Goal: Information Seeking & Learning: Learn about a topic

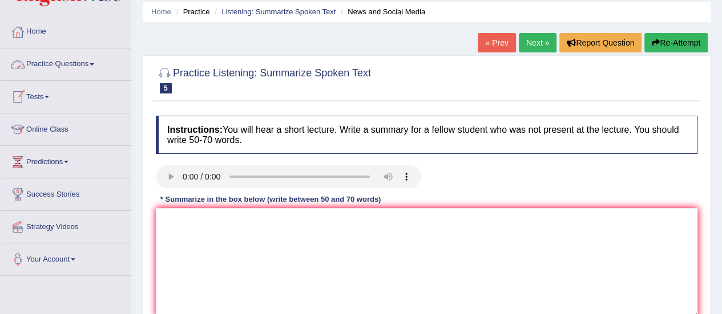
click at [67, 68] on link "Practice Questions" at bounding box center [66, 62] width 130 height 29
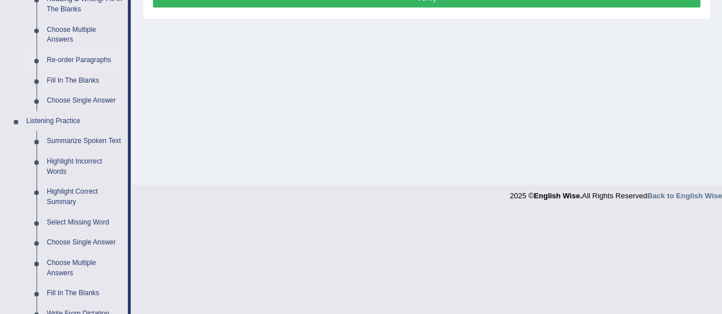
scroll to position [337, 0]
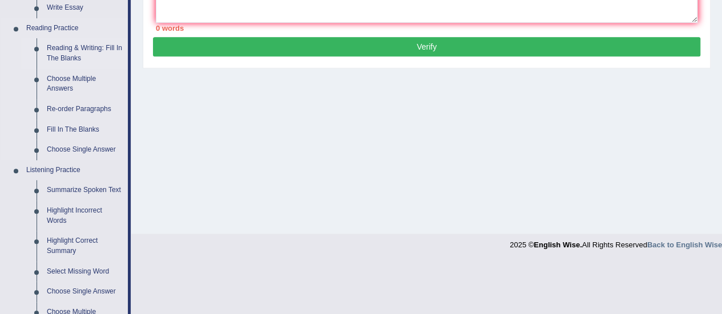
click at [66, 56] on link "Reading & Writing: Fill In The Blanks" at bounding box center [85, 53] width 86 height 30
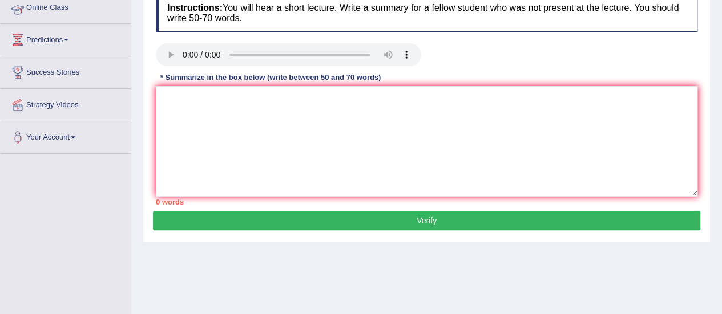
scroll to position [273, 0]
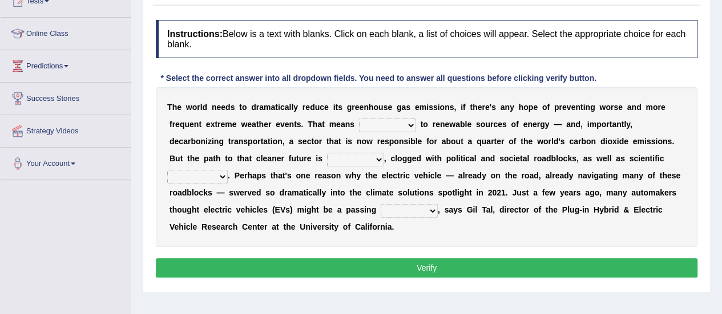
click at [382, 123] on select "grafting drafting crafting shifting" at bounding box center [387, 126] width 57 height 14
select select "shifting"
click at [359, 119] on select "grafting drafting crafting shifting" at bounding box center [387, 126] width 57 height 14
click at [371, 161] on select "daunting daunted daunt dauntless" at bounding box center [355, 160] width 57 height 14
select select "daunting"
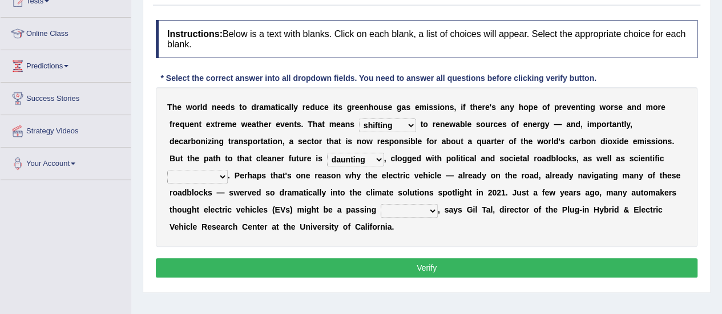
click at [327, 153] on select "daunting daunted daunt dauntless" at bounding box center [355, 160] width 57 height 14
click at [214, 157] on b "t" at bounding box center [214, 158] width 3 height 9
click at [220, 170] on select "spectacles obstacles tentacles receptacles" at bounding box center [197, 177] width 60 height 14
select select "obstacles"
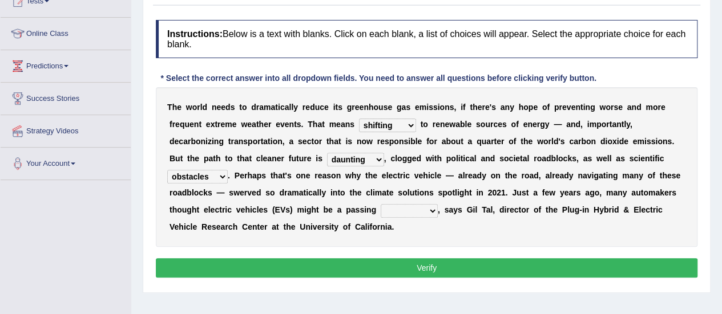
click at [167, 170] on select "spectacles obstacles tentacles receptacles" at bounding box center [197, 177] width 60 height 14
click at [410, 209] on select "fad gad tad lad" at bounding box center [408, 211] width 57 height 14
select select "fad"
click at [380, 204] on select "fad gad tad lad" at bounding box center [408, 211] width 57 height 14
click at [473, 256] on div "Instructions: Below is a text with blanks. Click on each blank, a list of choic…" at bounding box center [426, 150] width 547 height 273
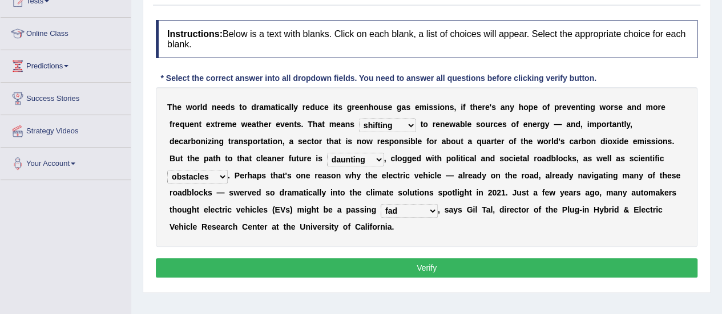
click at [471, 260] on button "Verify" at bounding box center [426, 267] width 541 height 19
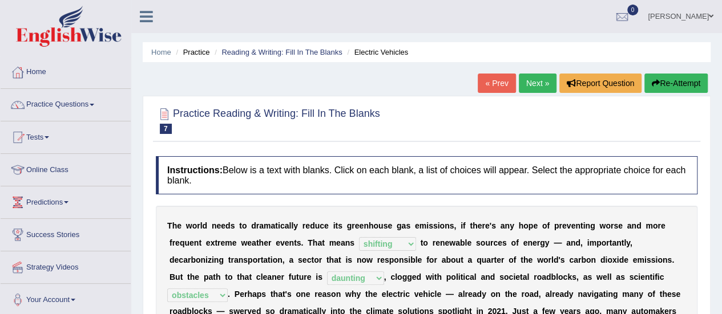
click at [540, 88] on link "Next »" at bounding box center [537, 83] width 38 height 19
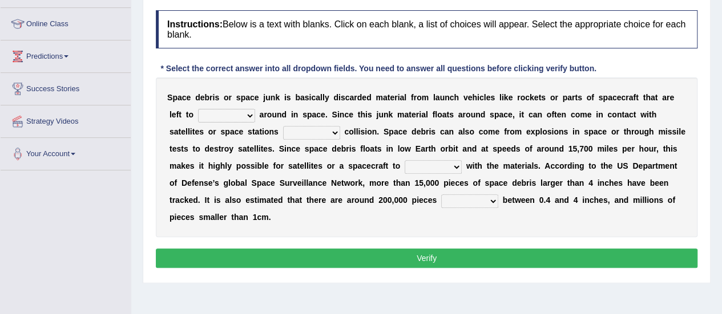
click at [222, 112] on select "twist center roam loll" at bounding box center [226, 116] width 57 height 14
select select "roam"
click at [198, 109] on select "twist center roam loll" at bounding box center [226, 116] width 57 height 14
click at [324, 129] on select "risks risk risked risking" at bounding box center [311, 133] width 57 height 14
select select "risking"
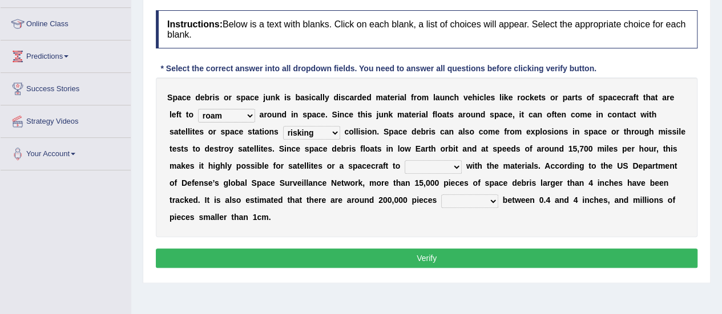
click at [283, 126] on select "risks risk risked risking" at bounding box center [311, 133] width 57 height 14
click at [441, 168] on select "collect collate collide collocate" at bounding box center [432, 167] width 57 height 14
select select "collide"
click at [404, 160] on select "collect collate collide collocate" at bounding box center [432, 167] width 57 height 14
click at [473, 202] on select "sized sizing size sizes" at bounding box center [469, 202] width 57 height 14
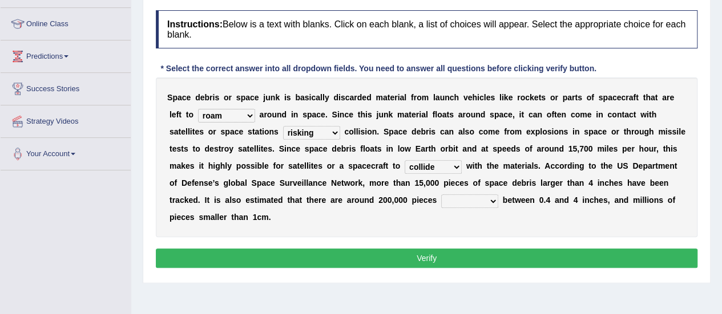
select select "sized"
click at [441, 195] on select "sized sizing size sizes" at bounding box center [469, 202] width 57 height 14
click at [410, 251] on button "Verify" at bounding box center [426, 258] width 541 height 19
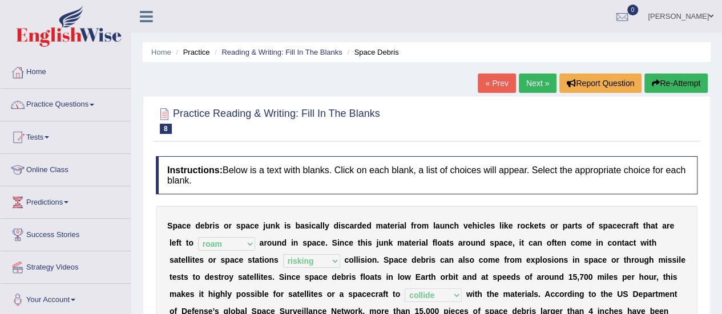
click at [90, 105] on link "Practice Questions" at bounding box center [66, 103] width 130 height 29
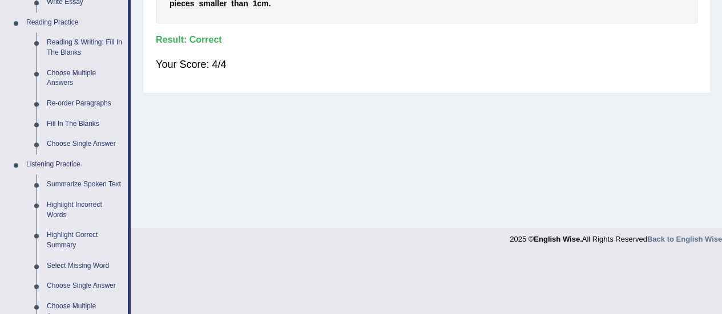
scroll to position [334, 0]
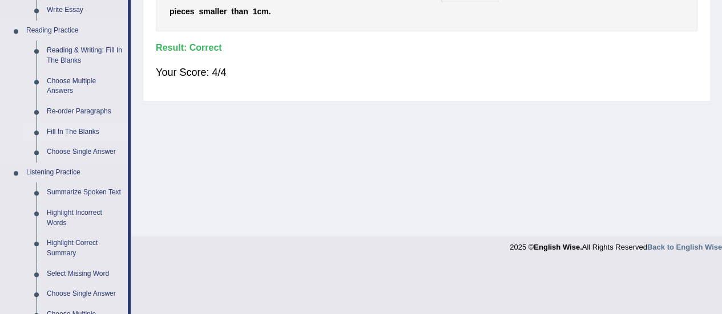
click at [72, 130] on link "Fill In The Blanks" at bounding box center [85, 132] width 86 height 21
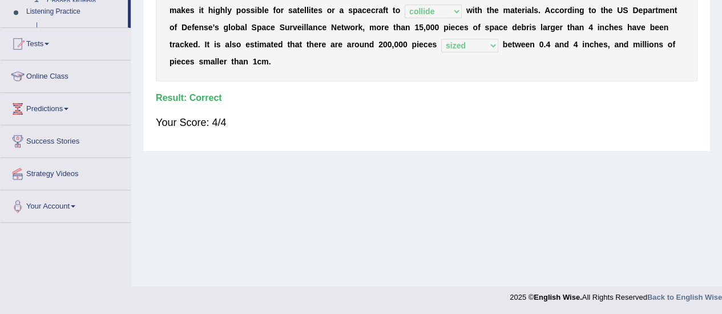
scroll to position [143, 0]
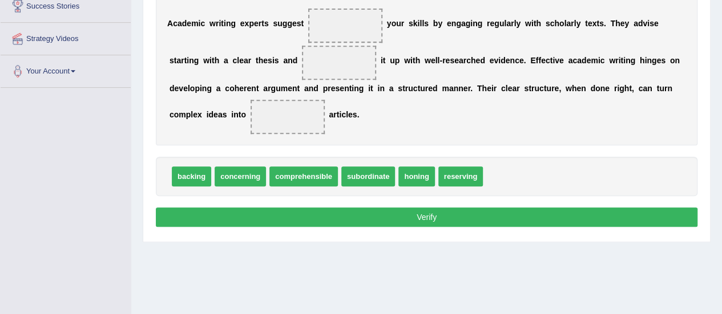
scroll to position [168, 0]
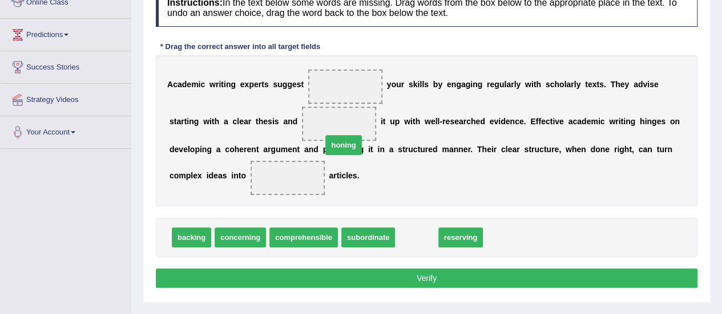
drag, startPoint x: 416, startPoint y: 239, endPoint x: 343, endPoint y: 147, distance: 117.8
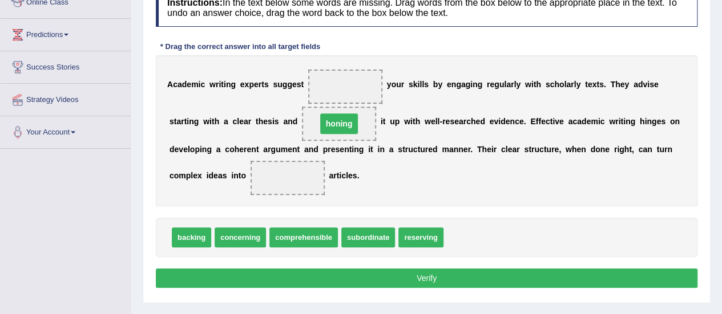
click at [344, 147] on b "n" at bounding box center [346, 149] width 5 height 9
drag, startPoint x: 339, startPoint y: 126, endPoint x: 358, endPoint y: 87, distance: 43.6
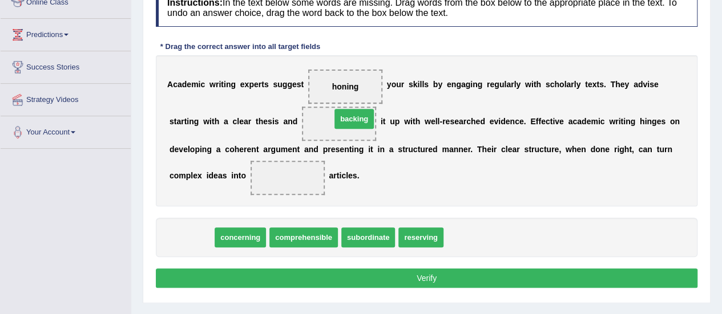
drag, startPoint x: 197, startPoint y: 234, endPoint x: 360, endPoint y: 116, distance: 201.2
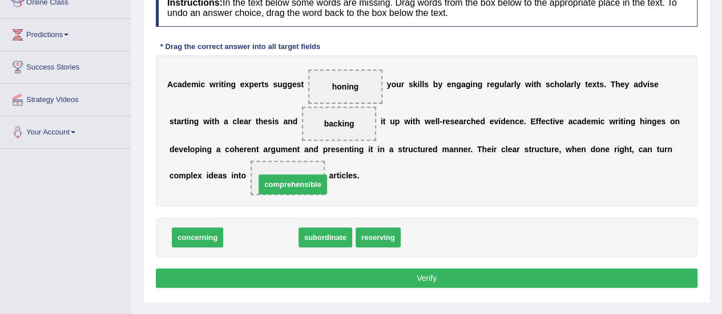
drag, startPoint x: 264, startPoint y: 237, endPoint x: 295, endPoint y: 184, distance: 61.9
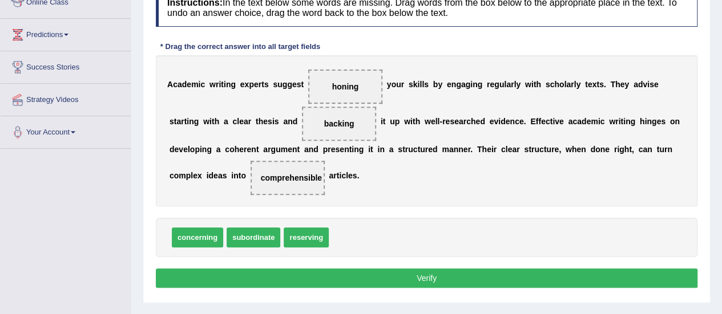
click at [463, 280] on button "Verify" at bounding box center [426, 278] width 541 height 19
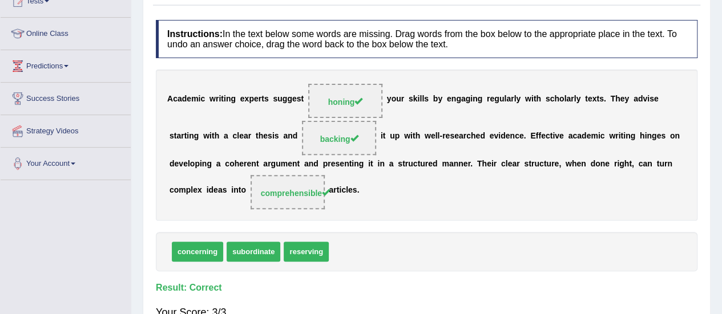
scroll to position [0, 0]
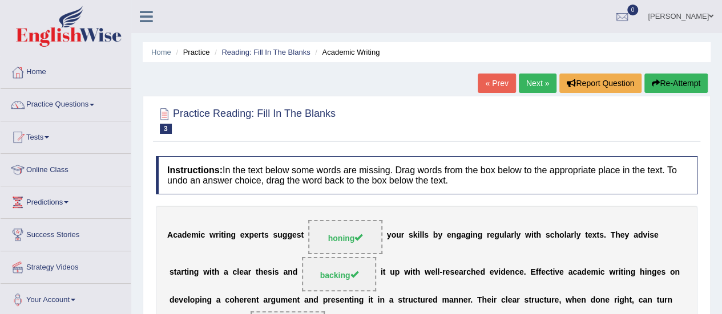
click at [536, 87] on link "Next »" at bounding box center [537, 83] width 38 height 19
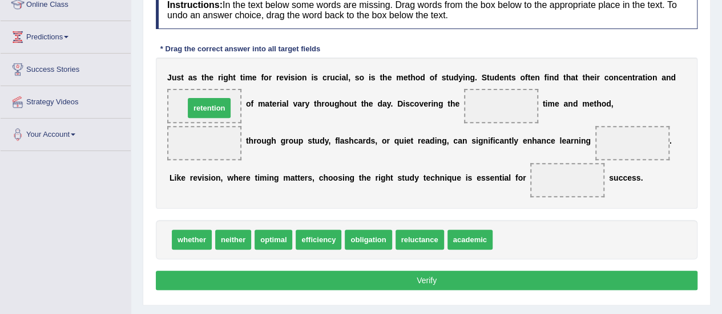
drag, startPoint x: 522, startPoint y: 237, endPoint x: 214, endPoint y: 106, distance: 335.0
click at [505, 256] on div "whether neither optimal efficiency obligation reluctance academic" at bounding box center [426, 239] width 541 height 39
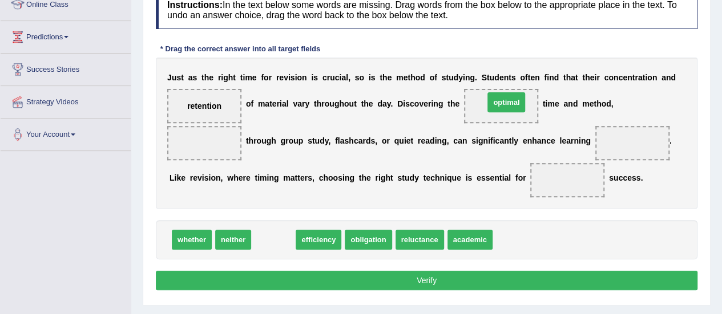
drag, startPoint x: 281, startPoint y: 239, endPoint x: 513, endPoint y: 102, distance: 270.3
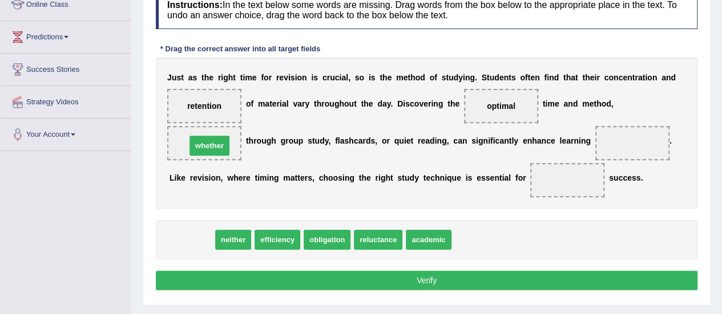
drag, startPoint x: 198, startPoint y: 239, endPoint x: 216, endPoint y: 148, distance: 93.1
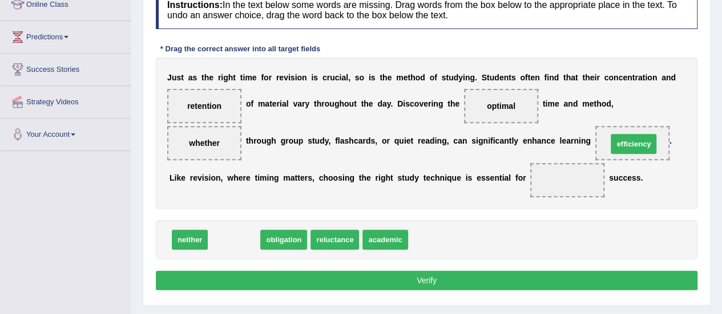
drag, startPoint x: 242, startPoint y: 237, endPoint x: 640, endPoint y: 137, distance: 410.3
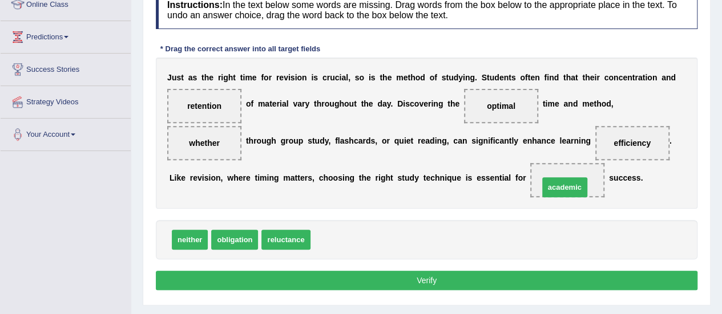
drag, startPoint x: 343, startPoint y: 233, endPoint x: 573, endPoint y: 180, distance: 235.5
click at [486, 273] on button "Verify" at bounding box center [426, 280] width 541 height 19
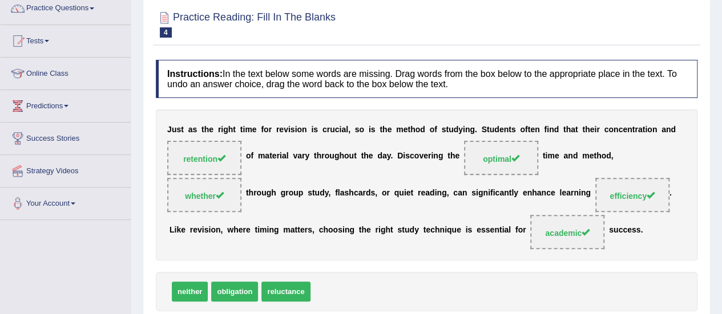
scroll to position [38, 0]
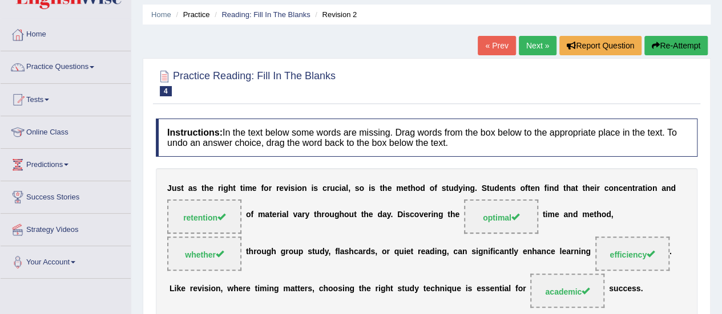
click at [87, 80] on link "Practice Questions" at bounding box center [66, 65] width 130 height 29
click at [90, 80] on link "Practice Questions" at bounding box center [66, 65] width 130 height 29
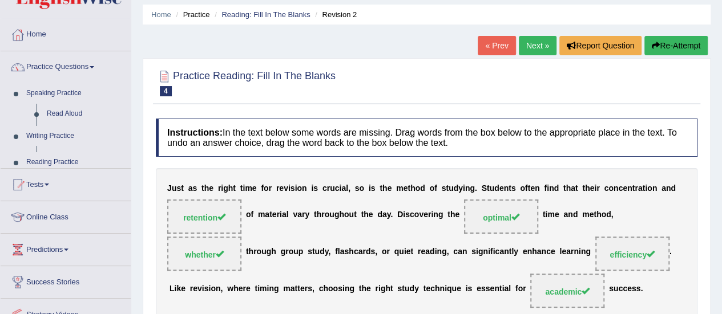
scroll to position [0, 0]
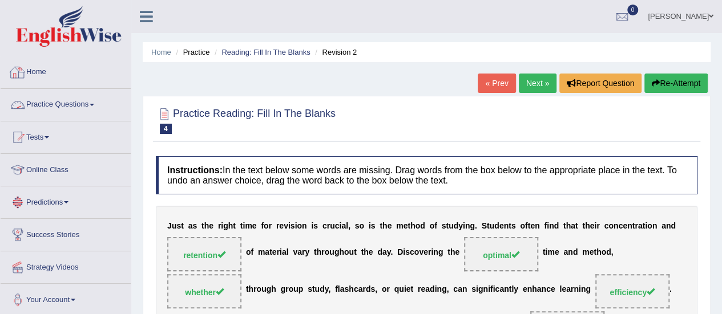
click at [71, 100] on link "Practice Questions" at bounding box center [66, 103] width 130 height 29
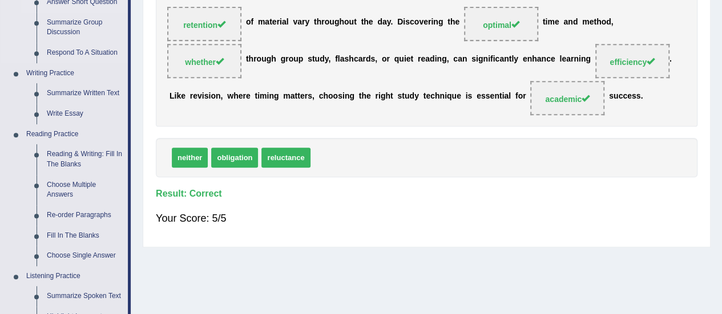
scroll to position [365, 0]
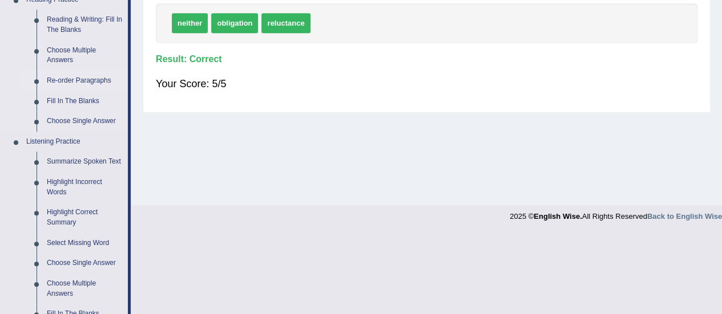
click at [87, 72] on link "Re-order Paragraphs" at bounding box center [85, 81] width 86 height 21
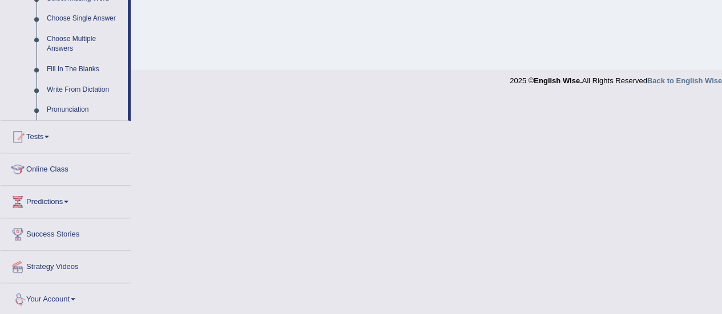
scroll to position [562, 0]
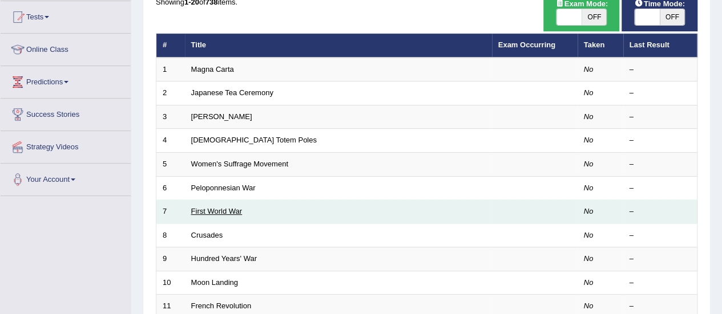
click at [230, 212] on link "First World War" at bounding box center [216, 211] width 51 height 9
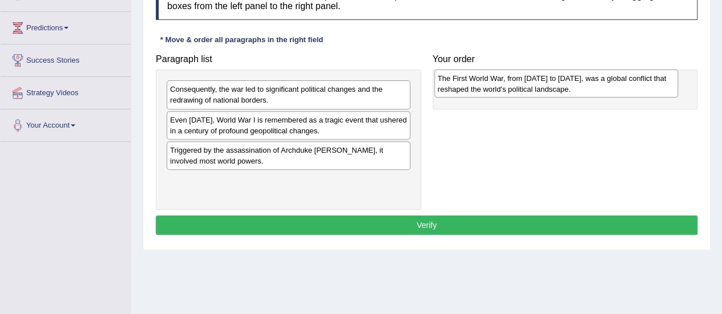
drag, startPoint x: 347, startPoint y: 181, endPoint x: 615, endPoint y: 80, distance: 286.5
click at [615, 80] on div "The First World War, from [DATE] to [DATE], was a global conflict that reshaped…" at bounding box center [556, 84] width 244 height 29
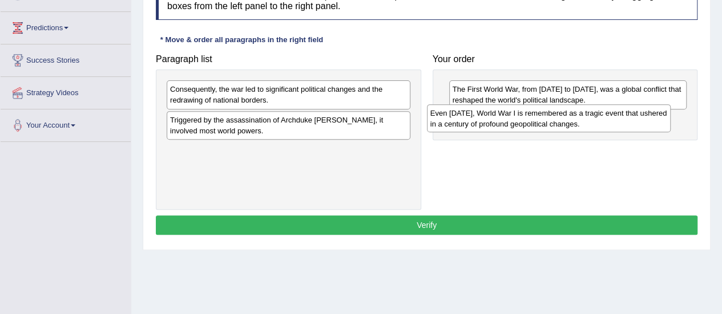
drag, startPoint x: 388, startPoint y: 122, endPoint x: 648, endPoint y: 116, distance: 260.2
click at [648, 116] on div "Even [DATE], World War I is remembered as a tragic event that ushered in a cent…" at bounding box center [549, 118] width 244 height 29
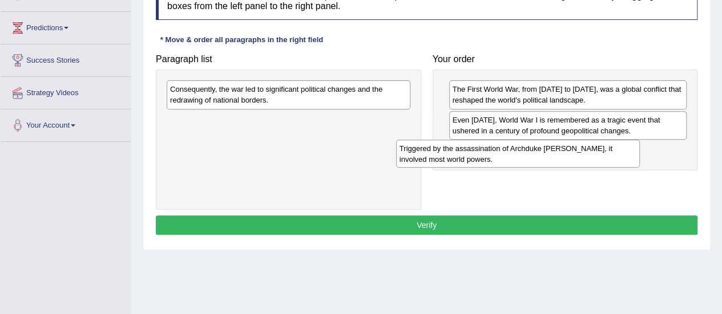
drag, startPoint x: 384, startPoint y: 129, endPoint x: 615, endPoint y: 159, distance: 232.3
click at [615, 159] on div "Triggered by the assassination of Archduke [PERSON_NAME], it involved most worl…" at bounding box center [518, 154] width 244 height 29
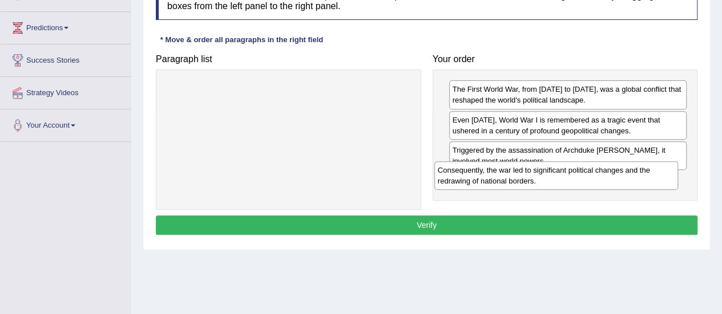
drag, startPoint x: 367, startPoint y: 93, endPoint x: 634, endPoint y: 174, distance: 279.5
click at [634, 174] on div "Consequently, the war led to significant political changes and the redrawing of…" at bounding box center [556, 175] width 244 height 29
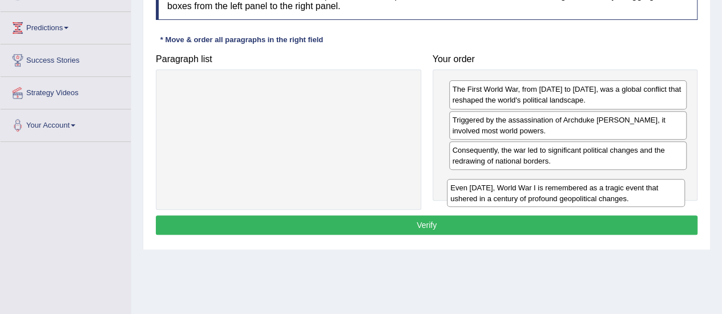
drag, startPoint x: 609, startPoint y: 121, endPoint x: 607, endPoint y: 189, distance: 68.5
click at [607, 189] on div "Even today, World War I is remembered as a tragic event that ushered in a centu…" at bounding box center [566, 193] width 238 height 29
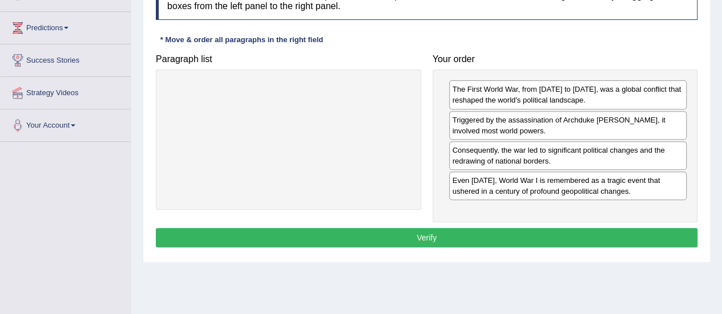
click at [538, 225] on div "Instructions: The text boxes in the left panel have been placed in a random ord…" at bounding box center [426, 116] width 547 height 281
click at [520, 241] on button "Verify" at bounding box center [426, 237] width 541 height 19
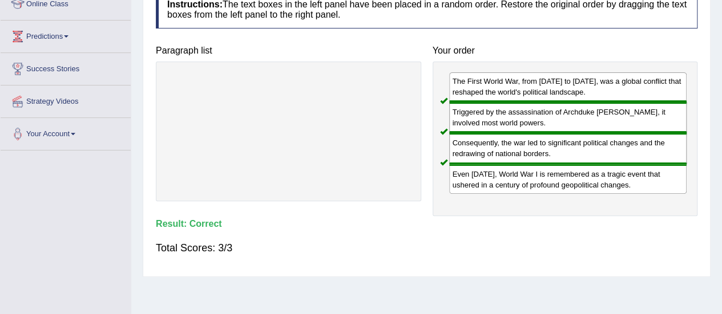
scroll to position [165, 0]
drag, startPoint x: 501, startPoint y: 179, endPoint x: 514, endPoint y: 107, distance: 73.2
click at [514, 107] on div "The First World War, from 1914 to 1918, was a global conflict that reshaped the…" at bounding box center [564, 139] width 265 height 155
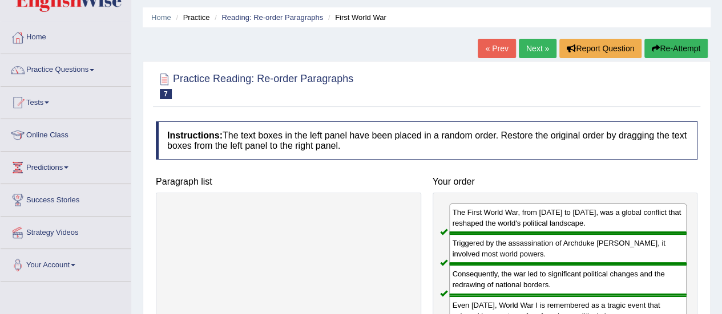
scroll to position [26, 0]
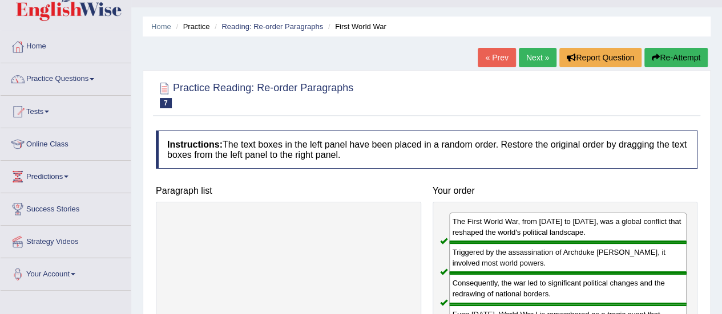
click at [534, 54] on link "Next »" at bounding box center [537, 57] width 38 height 19
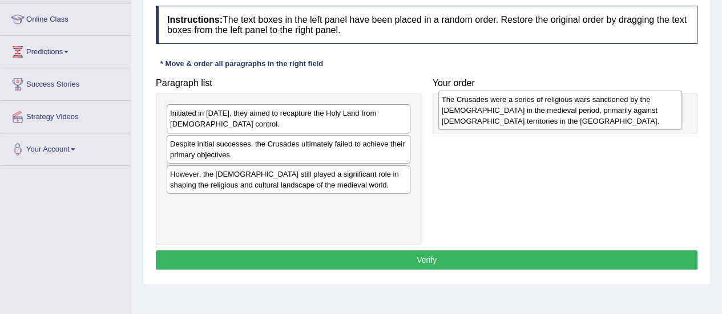
drag, startPoint x: 340, startPoint y: 188, endPoint x: 609, endPoint y: 120, distance: 277.6
click at [609, 120] on div "The Crusades were a series of religious wars sanctioned by the Latin Church in …" at bounding box center [560, 110] width 244 height 39
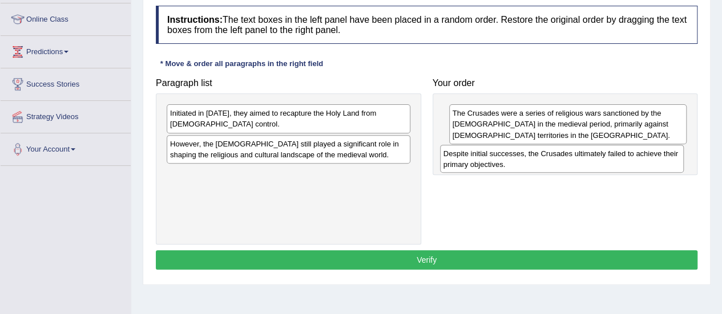
drag, startPoint x: 382, startPoint y: 147, endPoint x: 654, endPoint y: 158, distance: 272.3
click at [654, 158] on div "Despite initial successes, the Crusades ultimately failed to achieve their prim…" at bounding box center [562, 159] width 244 height 29
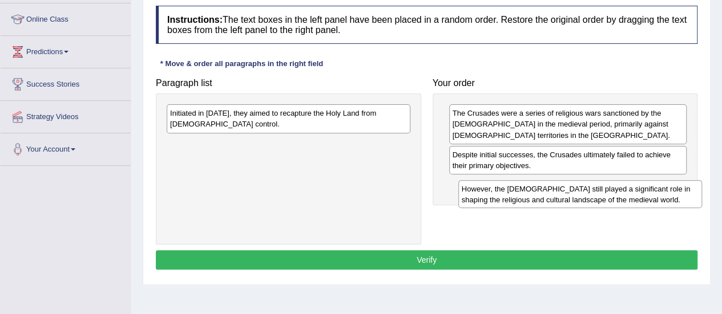
drag, startPoint x: 331, startPoint y: 147, endPoint x: 618, endPoint y: 192, distance: 290.4
click at [618, 192] on div "However, the Crusades still played a significant role in shaping the religious …" at bounding box center [580, 194] width 244 height 29
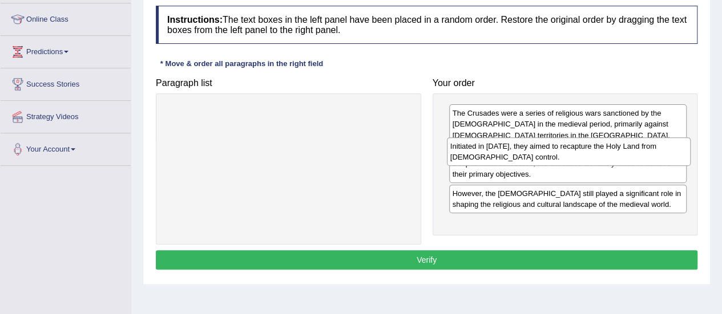
drag, startPoint x: 387, startPoint y: 124, endPoint x: 667, endPoint y: 157, distance: 282.0
click at [667, 157] on div "Initiated in 1095, they aimed to recapture the Holy Land from Muslim control." at bounding box center [569, 151] width 244 height 29
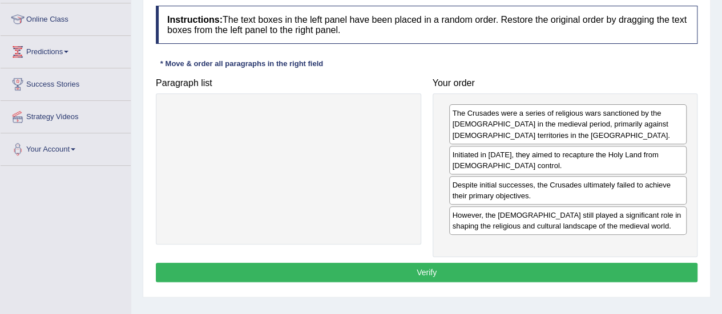
click at [461, 263] on button "Verify" at bounding box center [426, 272] width 541 height 19
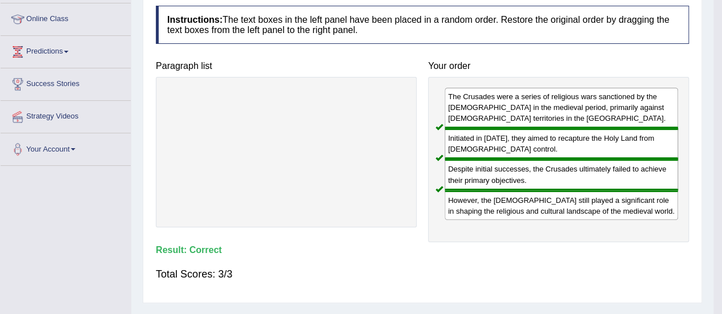
scroll to position [150, 0]
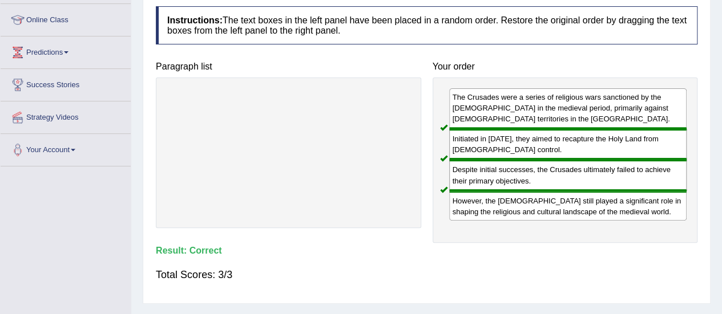
drag, startPoint x: 366, startPoint y: 116, endPoint x: 159, endPoint y: 108, distance: 207.8
click at [366, 116] on div at bounding box center [288, 153] width 265 height 151
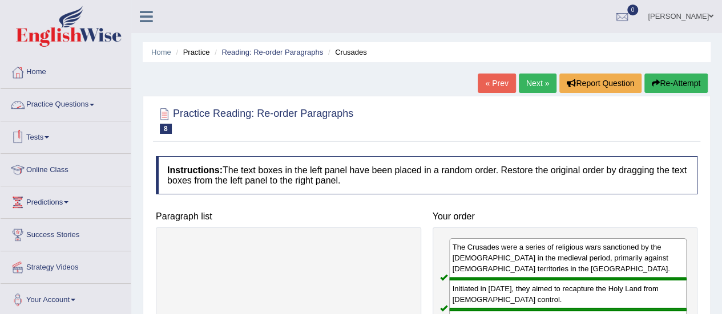
click at [80, 108] on link "Practice Questions" at bounding box center [66, 103] width 130 height 29
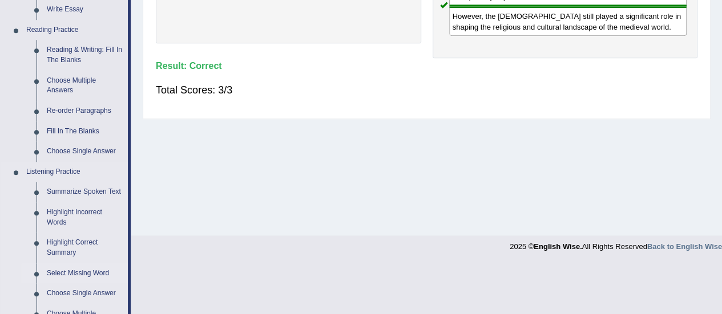
scroll to position [330, 0]
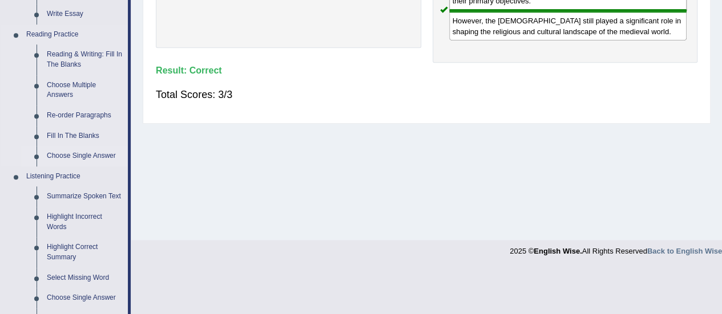
click at [95, 151] on link "Choose Single Answer" at bounding box center [85, 156] width 86 height 21
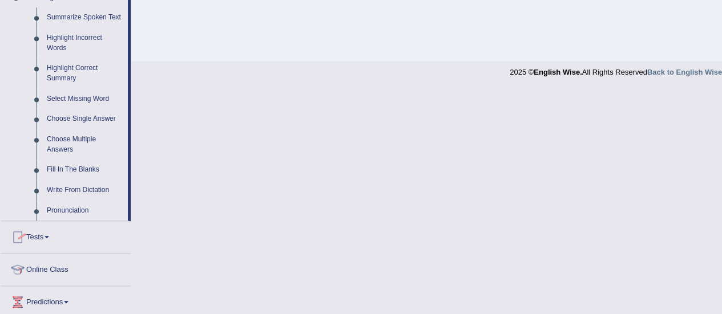
scroll to position [383, 0]
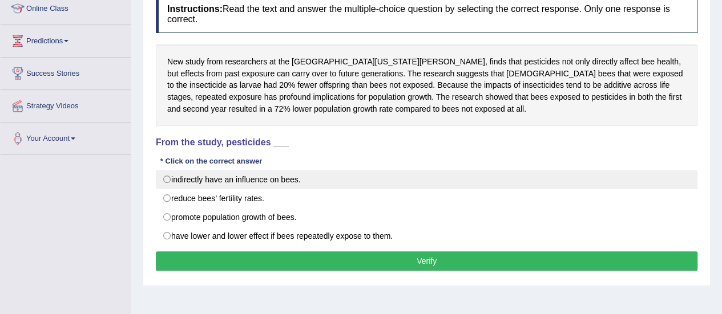
click at [171, 175] on label "indirectly have an influence on bees." at bounding box center [426, 179] width 541 height 19
radio input "true"
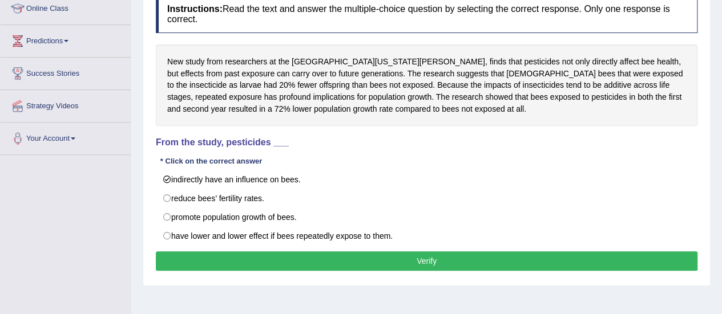
click at [301, 252] on button "Verify" at bounding box center [426, 261] width 541 height 19
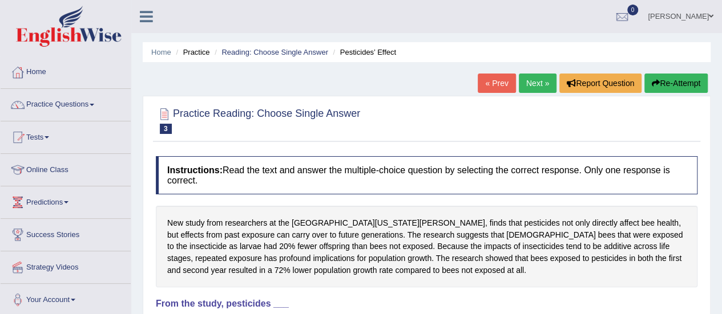
click at [540, 86] on link "Next »" at bounding box center [537, 83] width 38 height 19
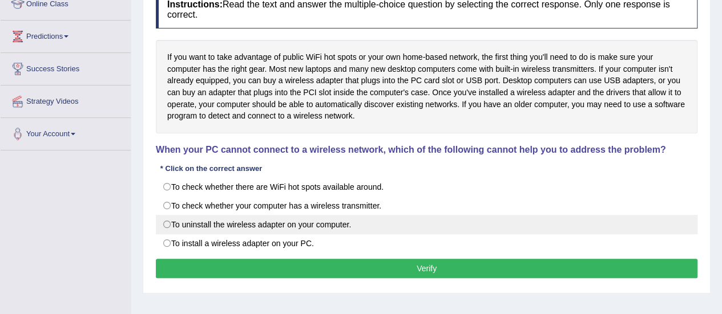
click at [165, 222] on label "To uninstall the wireless adapter on your computer." at bounding box center [426, 224] width 541 height 19
radio input "true"
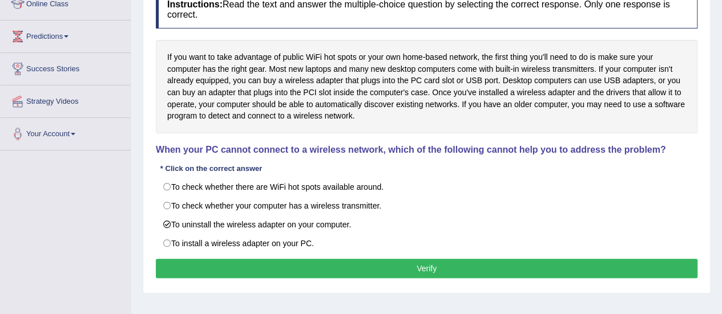
click at [373, 260] on button "Verify" at bounding box center [426, 268] width 541 height 19
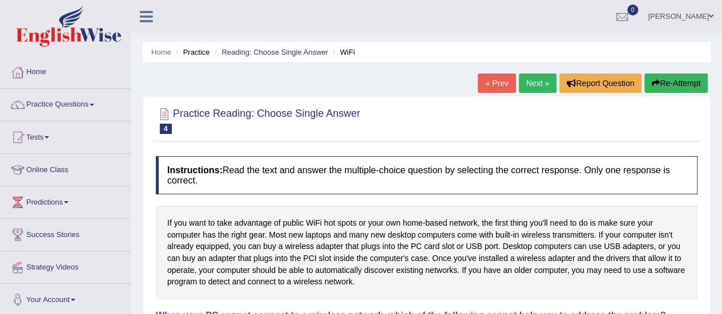
click at [521, 85] on link "Next »" at bounding box center [537, 83] width 38 height 19
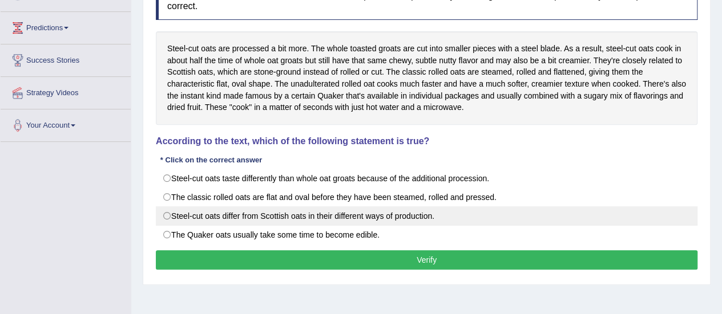
click at [161, 209] on label "Steel-cut oats differ from Scottish oats in their different ways of production." at bounding box center [426, 215] width 541 height 19
radio input "true"
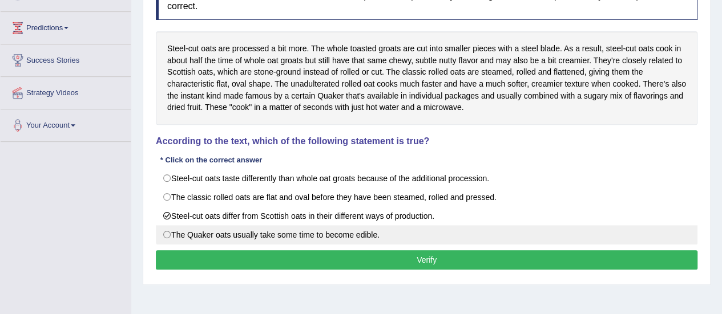
click at [171, 229] on label "The Quaker oats usually take some time to become edible." at bounding box center [426, 234] width 541 height 19
radio input "true"
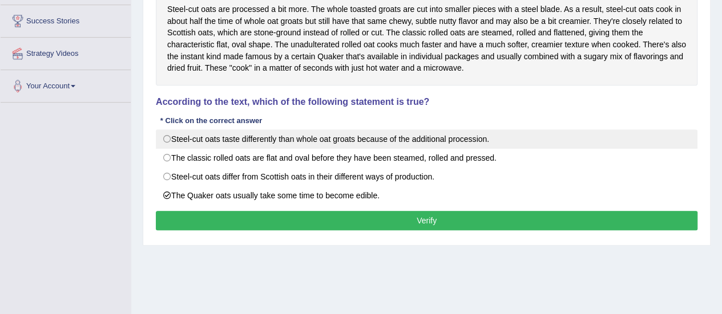
scroll to position [209, 0]
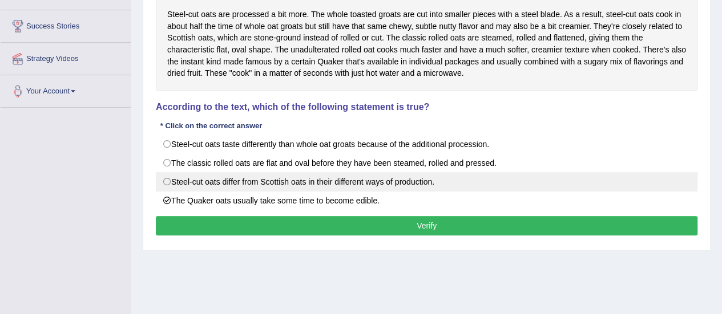
click at [359, 183] on label "Steel-cut oats differ from Scottish oats in their different ways of production." at bounding box center [426, 181] width 541 height 19
radio input "true"
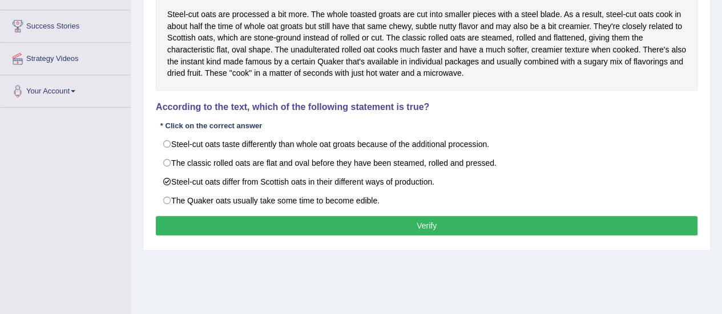
click at [407, 224] on button "Verify" at bounding box center [426, 225] width 541 height 19
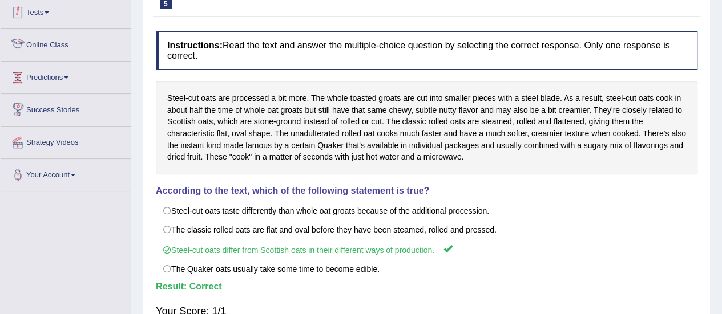
scroll to position [61, 0]
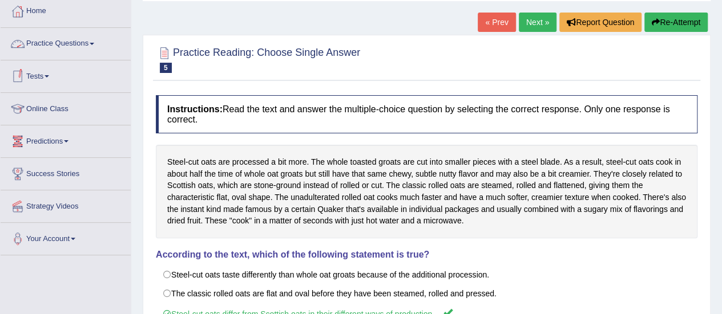
click at [73, 42] on link "Practice Questions" at bounding box center [66, 42] width 130 height 29
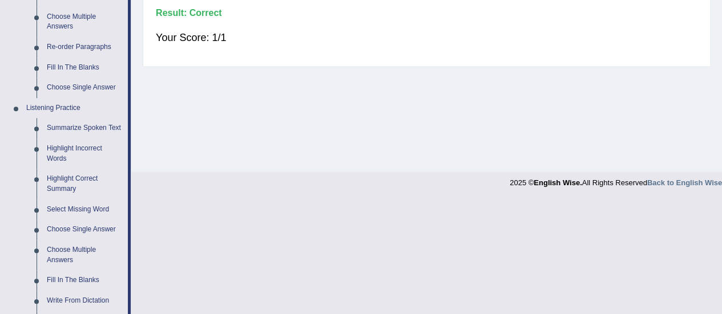
scroll to position [264, 0]
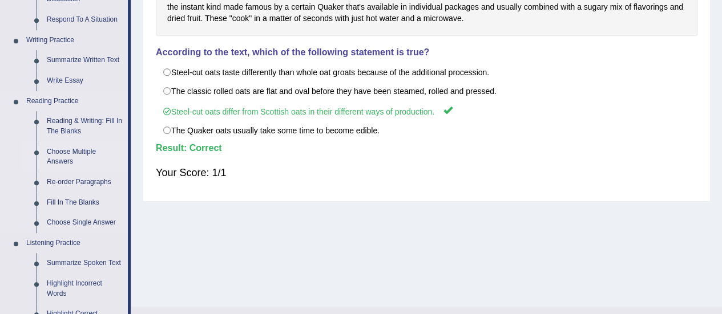
click at [70, 151] on link "Choose Multiple Answers" at bounding box center [85, 157] width 86 height 30
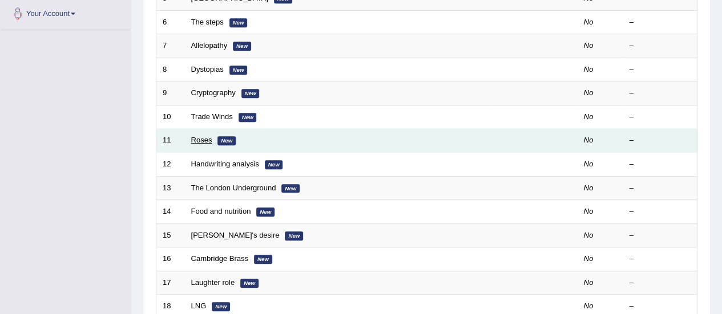
click at [200, 136] on link "Roses" at bounding box center [201, 140] width 21 height 9
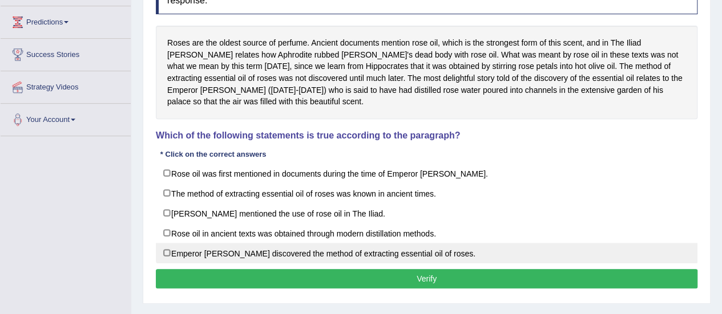
click at [171, 249] on label "Emperor [PERSON_NAME] discovered the method of extracting essential oil of rose…" at bounding box center [426, 253] width 541 height 21
checkbox input "true"
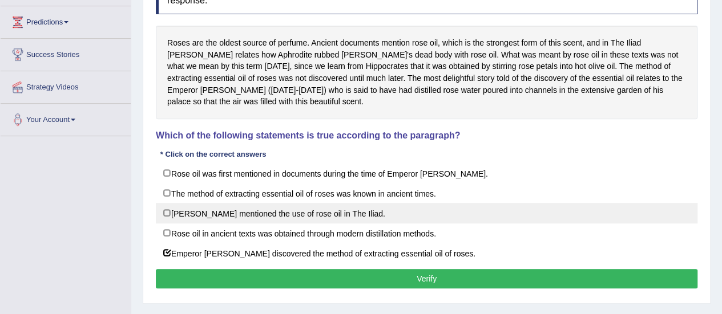
click at [164, 216] on label "[PERSON_NAME] mentioned the use of rose oil in The Iliad." at bounding box center [426, 213] width 541 height 21
checkbox input "true"
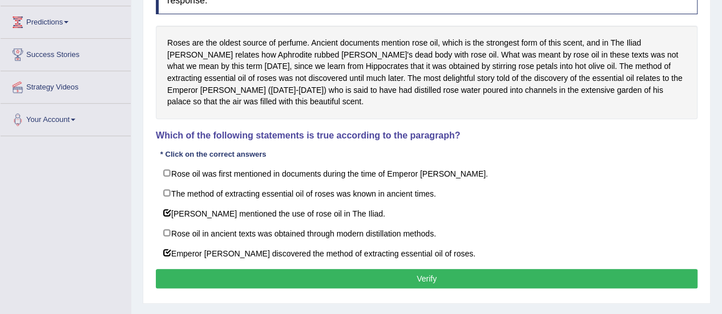
click at [424, 280] on button "Verify" at bounding box center [426, 278] width 541 height 19
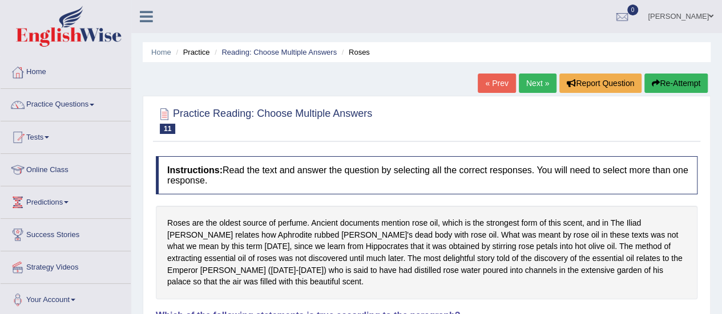
click at [541, 79] on link "Next »" at bounding box center [537, 83] width 38 height 19
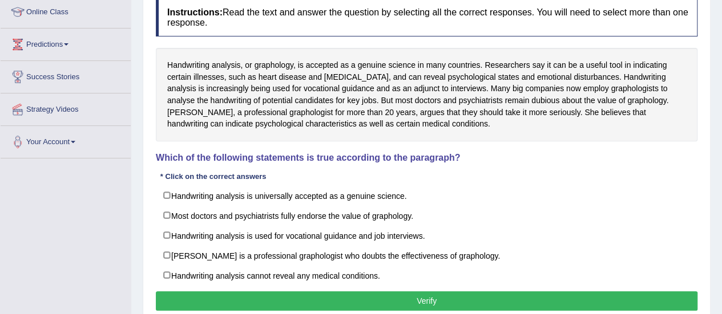
scroll to position [158, 0]
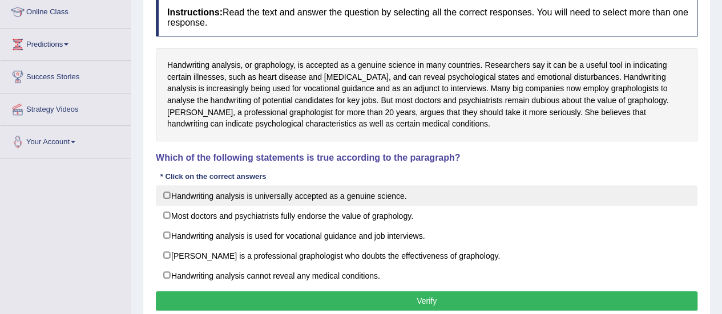
click at [183, 185] on label "Handwriting analysis is universally accepted as a genuine science." at bounding box center [426, 195] width 541 height 21
checkbox input "true"
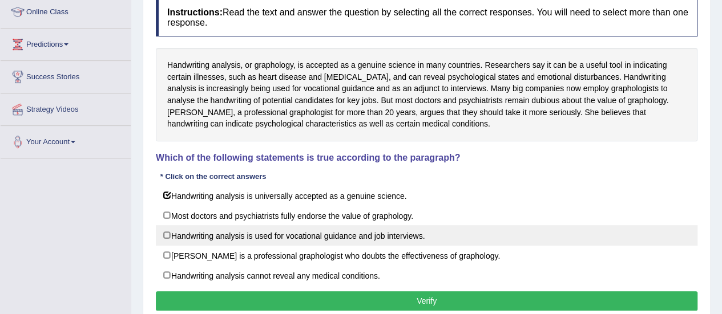
click at [167, 237] on label "Handwriting analysis is used for vocational guidance and job interviews." at bounding box center [426, 235] width 541 height 21
checkbox input "true"
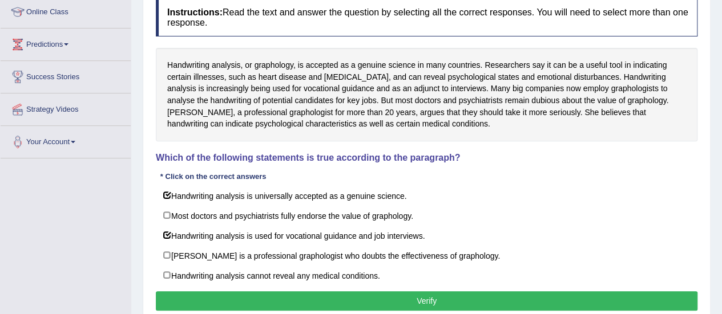
click at [427, 300] on button "Verify" at bounding box center [426, 300] width 541 height 19
click at [427, 300] on div "Home Practice Reading: Choose Multiple Answers Handwriting analysis « Prev Next…" at bounding box center [426, 127] width 590 height 570
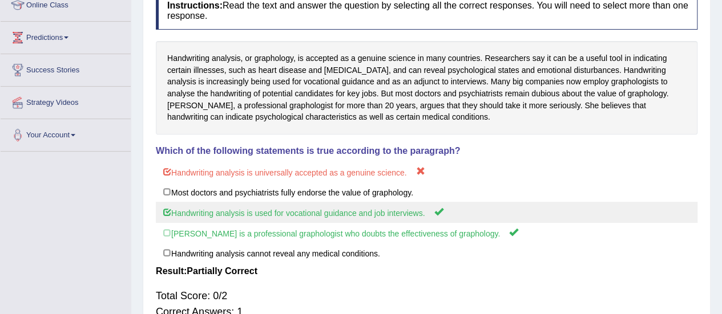
scroll to position [166, 0]
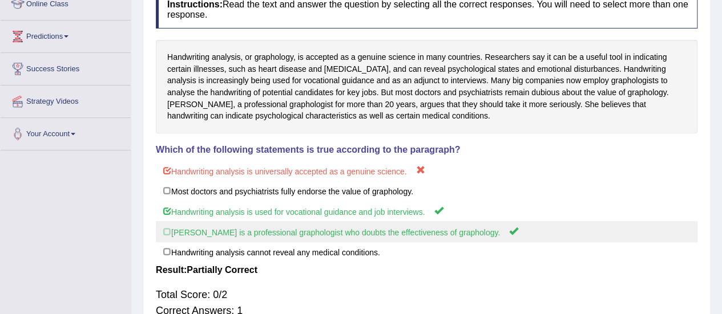
click at [359, 230] on label "[PERSON_NAME] is a professional graphologist who doubts the effectiveness of gr…" at bounding box center [426, 231] width 541 height 21
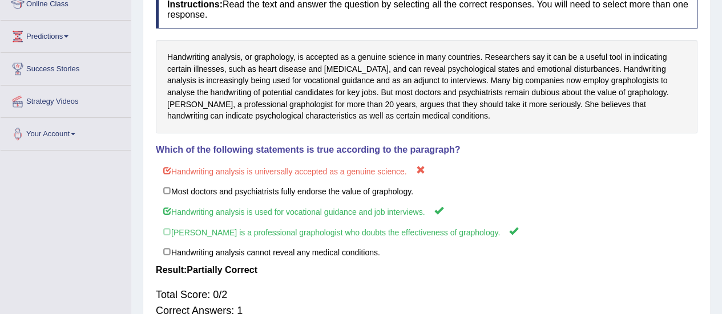
click at [505, 137] on div "Instructions: Read the text and answer the question by selecting all the correc…" at bounding box center [426, 167] width 547 height 365
click at [514, 103] on div "Handwriting analysis, or graphology, is accepted as a genuine science in many c…" at bounding box center [426, 87] width 541 height 94
